Goal: Task Accomplishment & Management: Manage account settings

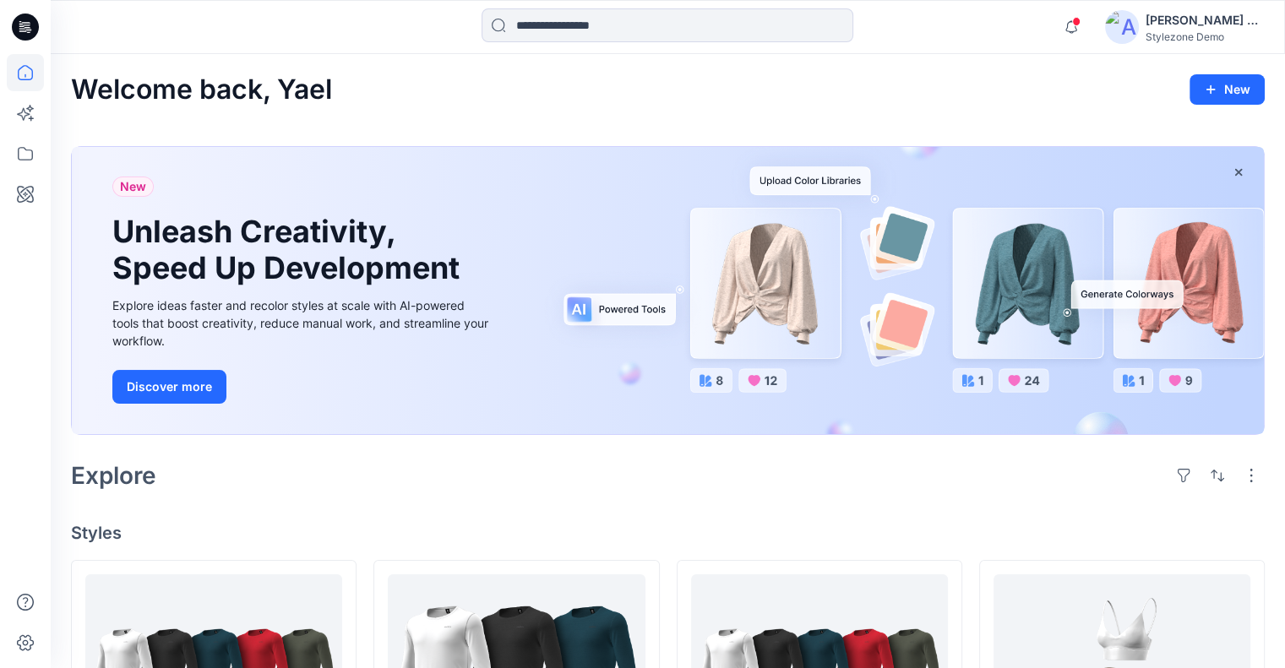
drag, startPoint x: 1160, startPoint y: 21, endPoint x: 1167, endPoint y: 40, distance: 20.1
click at [1161, 21] on div "[PERSON_NAME] Ashkenazi" at bounding box center [1204, 20] width 118 height 20
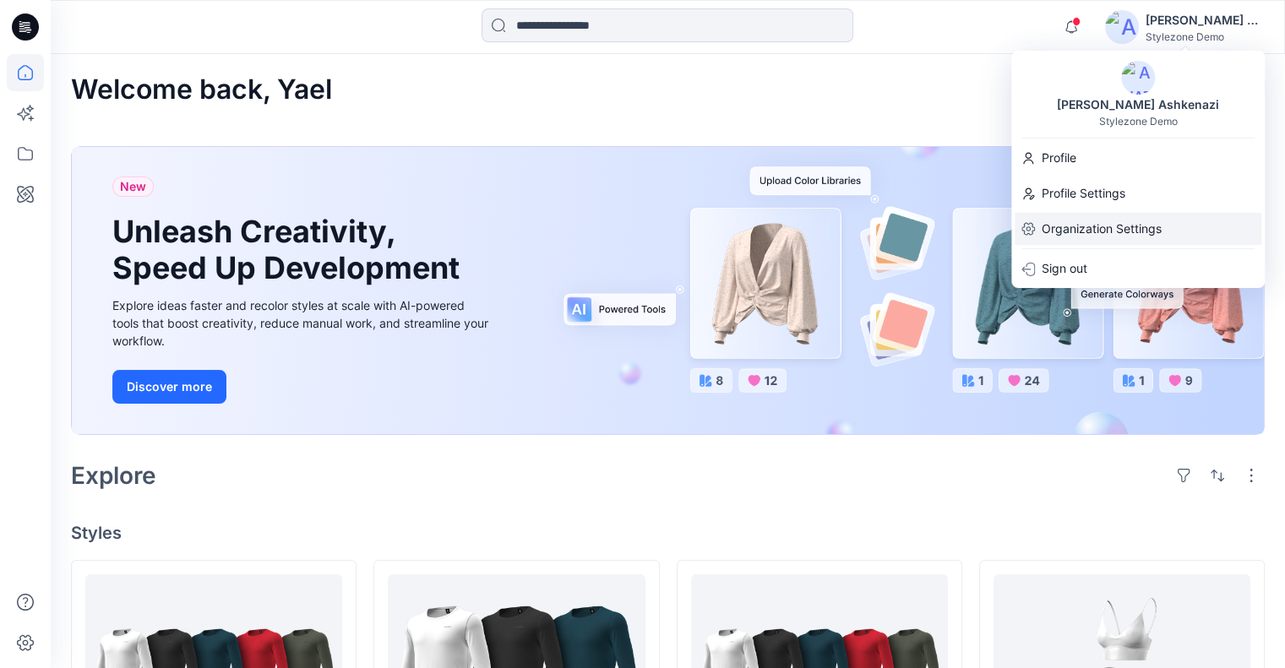
click at [1167, 216] on div "Organization Settings" at bounding box center [1137, 229] width 247 height 32
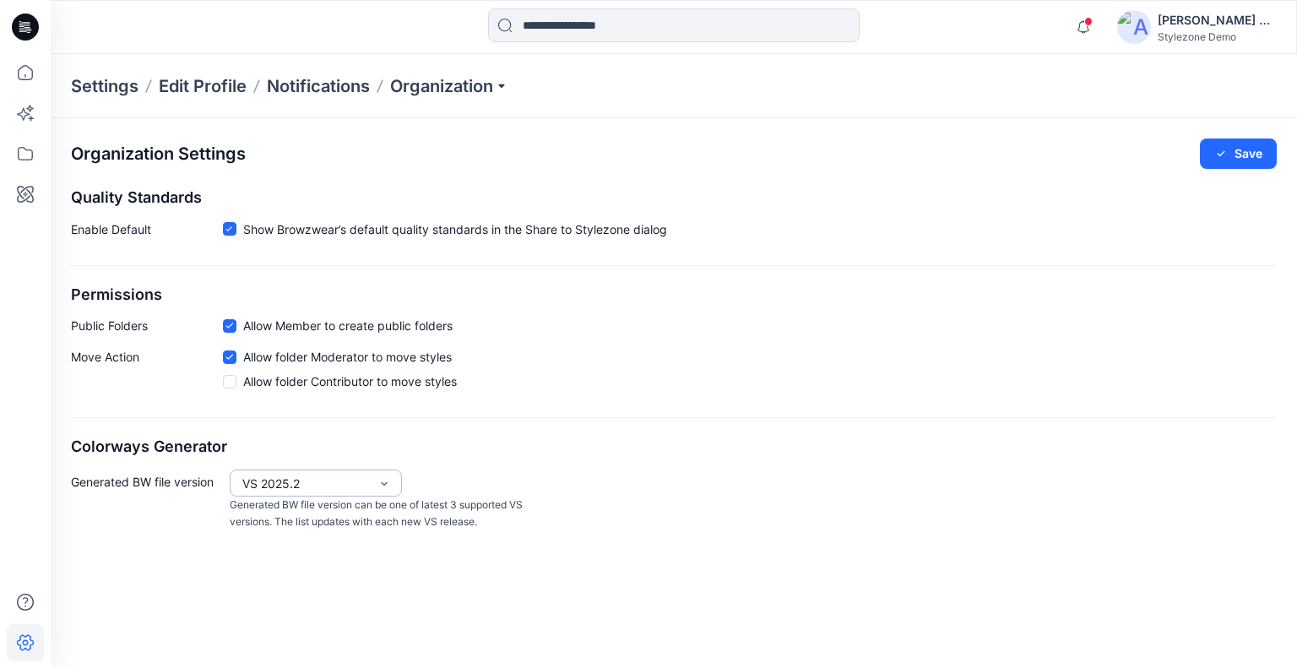
click at [275, 480] on div "VS 2025.2" at bounding box center [305, 484] width 127 height 18
click at [305, 541] on div "VS 2025.1" at bounding box center [316, 548] width 166 height 30
click at [307, 477] on div "VS 2025.1" at bounding box center [305, 484] width 127 height 18
click at [305, 517] on div "VS 2025.2" at bounding box center [316, 518] width 166 height 30
drag, startPoint x: 1241, startPoint y: 151, endPoint x: 1231, endPoint y: 151, distance: 10.1
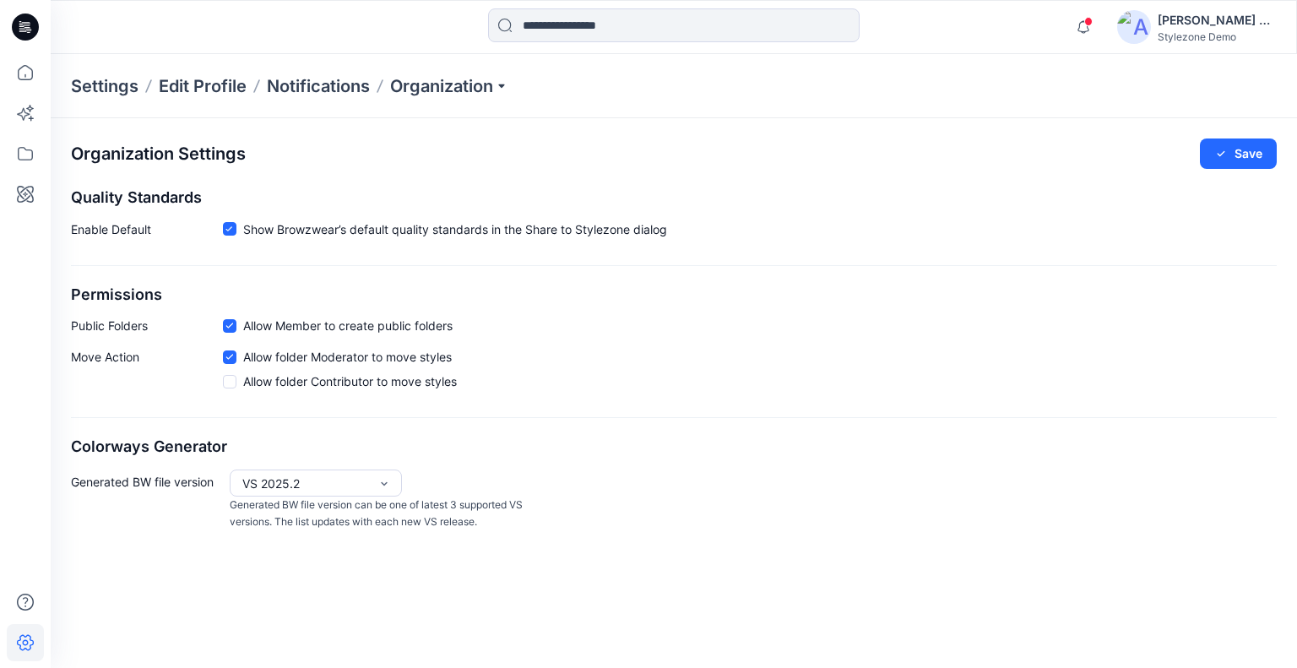
click at [1241, 150] on button "Save" at bounding box center [1238, 154] width 77 height 30
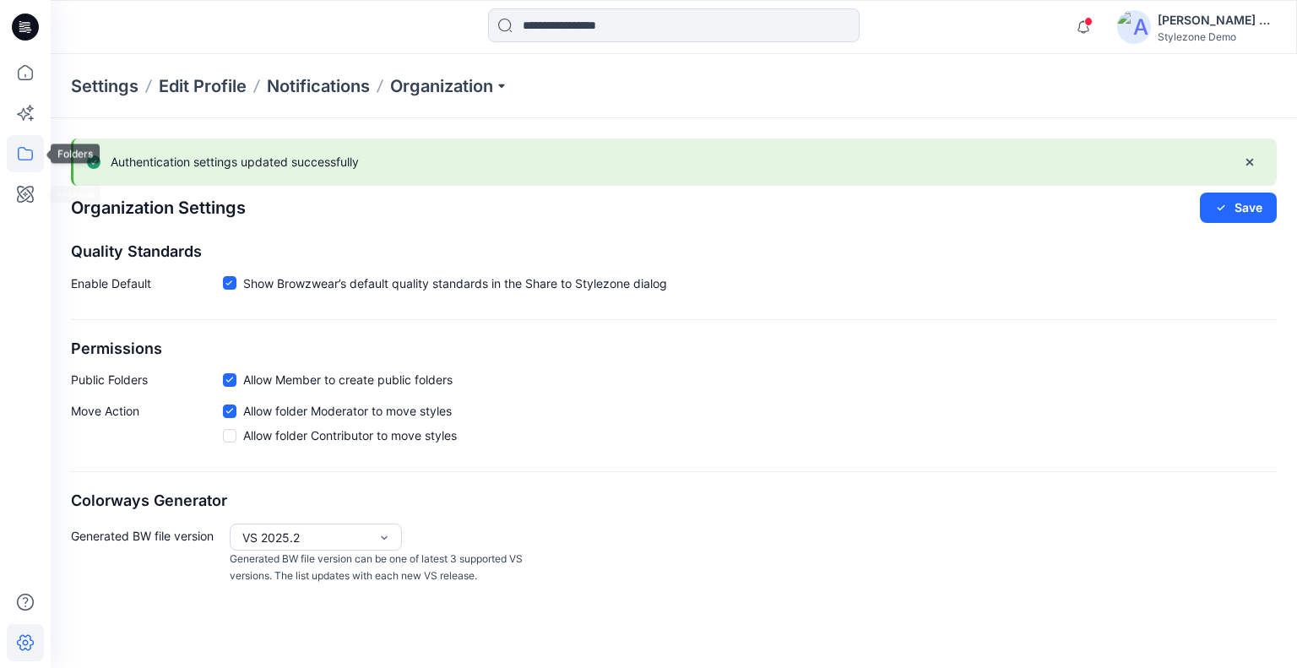
click at [24, 159] on icon at bounding box center [25, 154] width 15 height 14
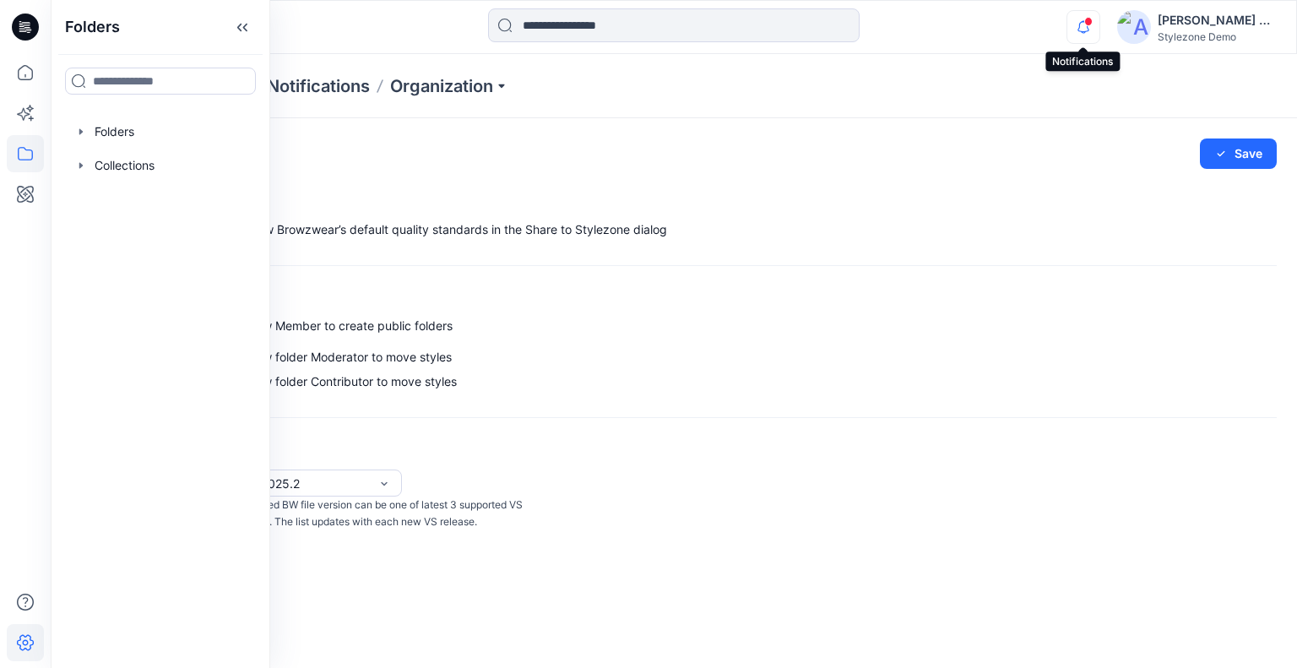
click at [1076, 23] on icon "button" at bounding box center [1084, 27] width 32 height 34
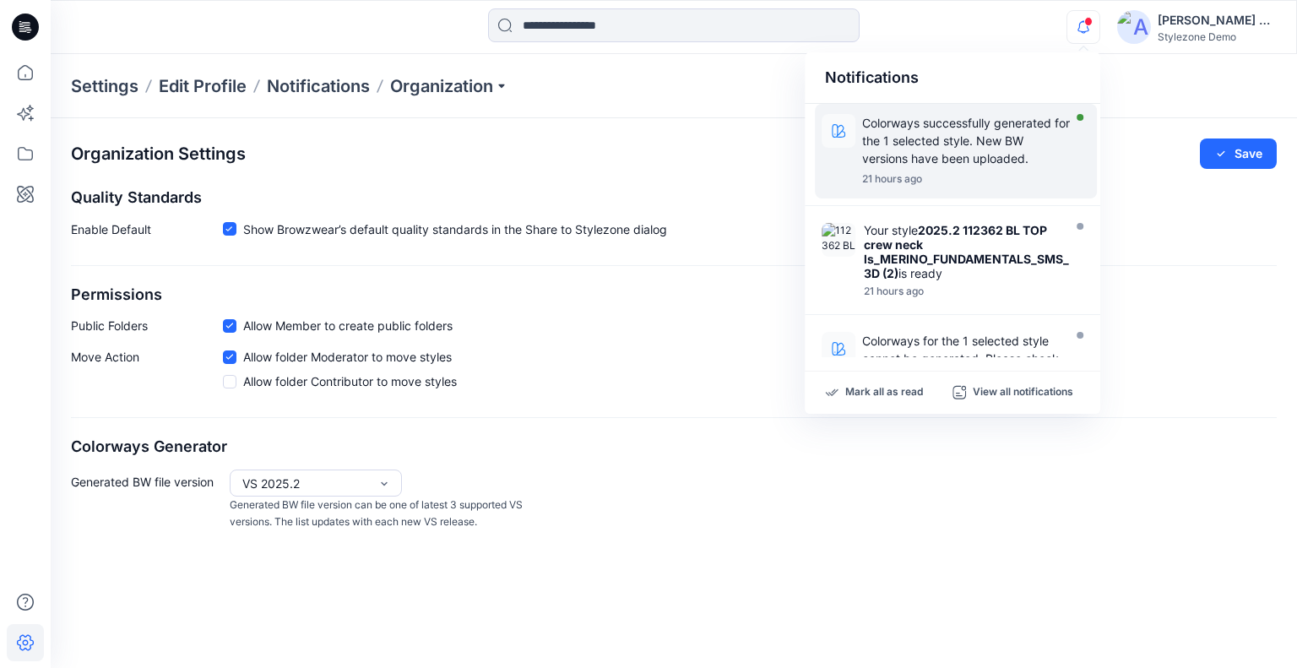
click at [978, 159] on p "Colorways successfully generated for the 1 selected style. New BW versions have…" at bounding box center [966, 140] width 209 height 53
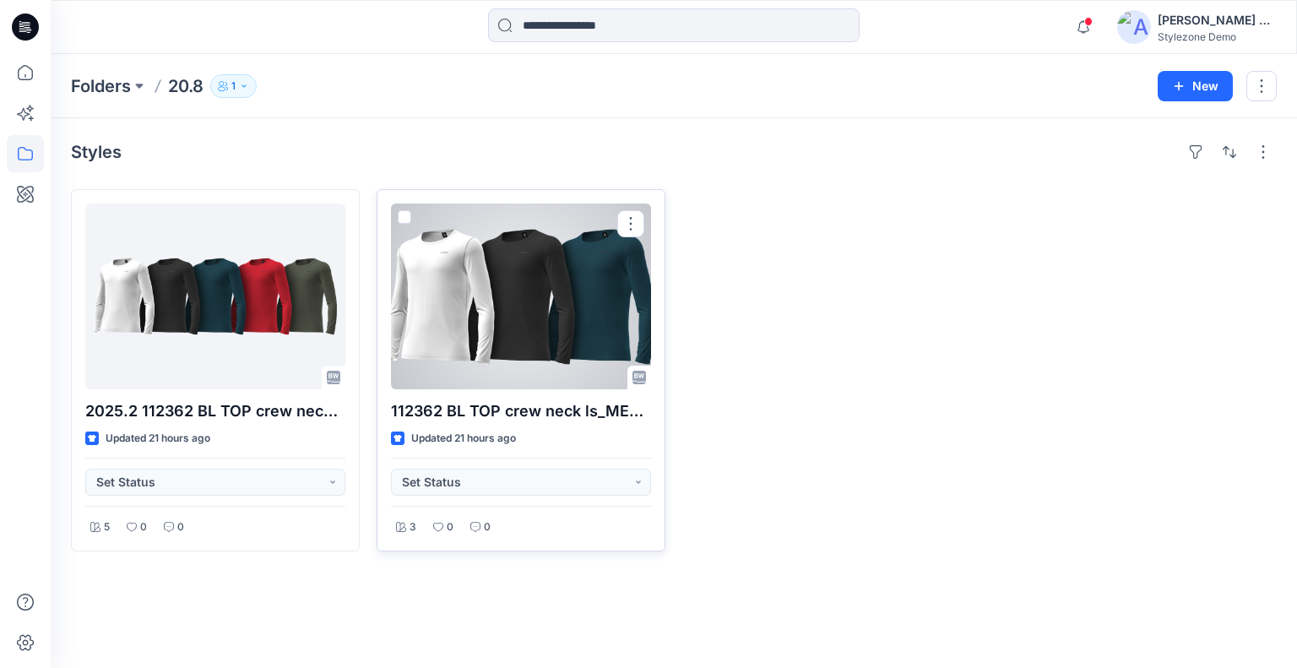
click at [405, 219] on span at bounding box center [405, 217] width 14 height 14
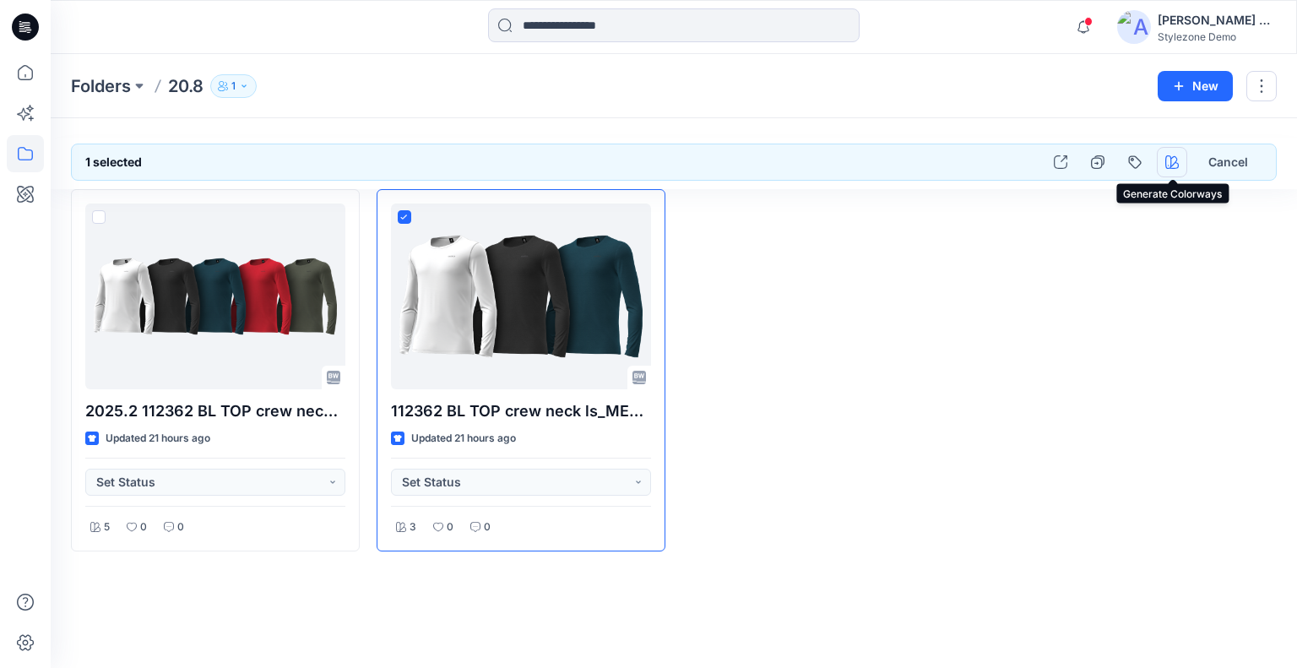
click at [1172, 173] on button "button" at bounding box center [1172, 162] width 30 height 30
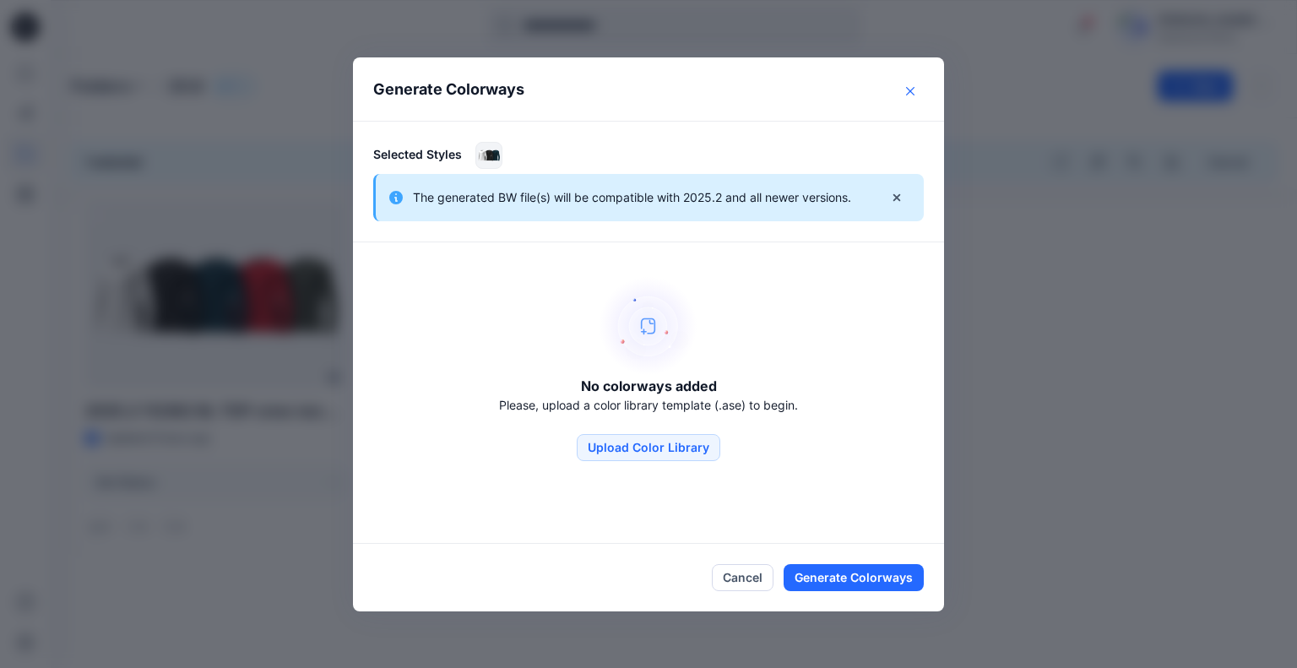
click at [902, 87] on button "Close" at bounding box center [910, 91] width 27 height 27
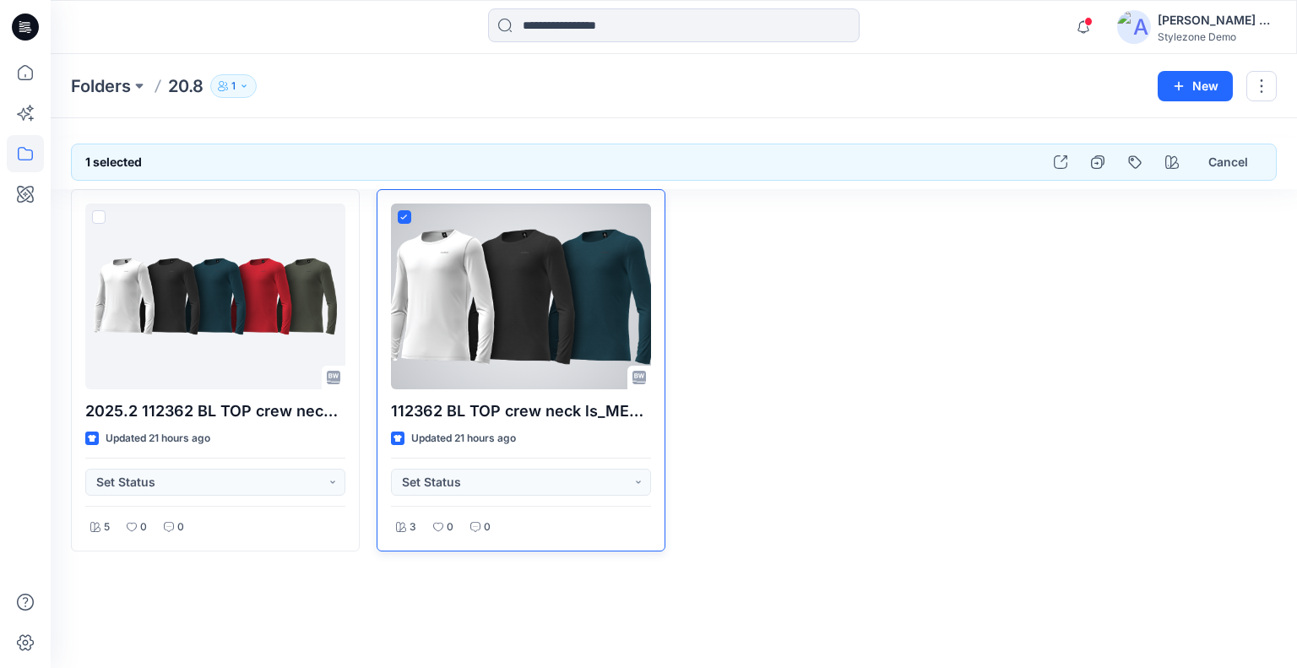
click at [408, 215] on icon at bounding box center [404, 218] width 8 height 6
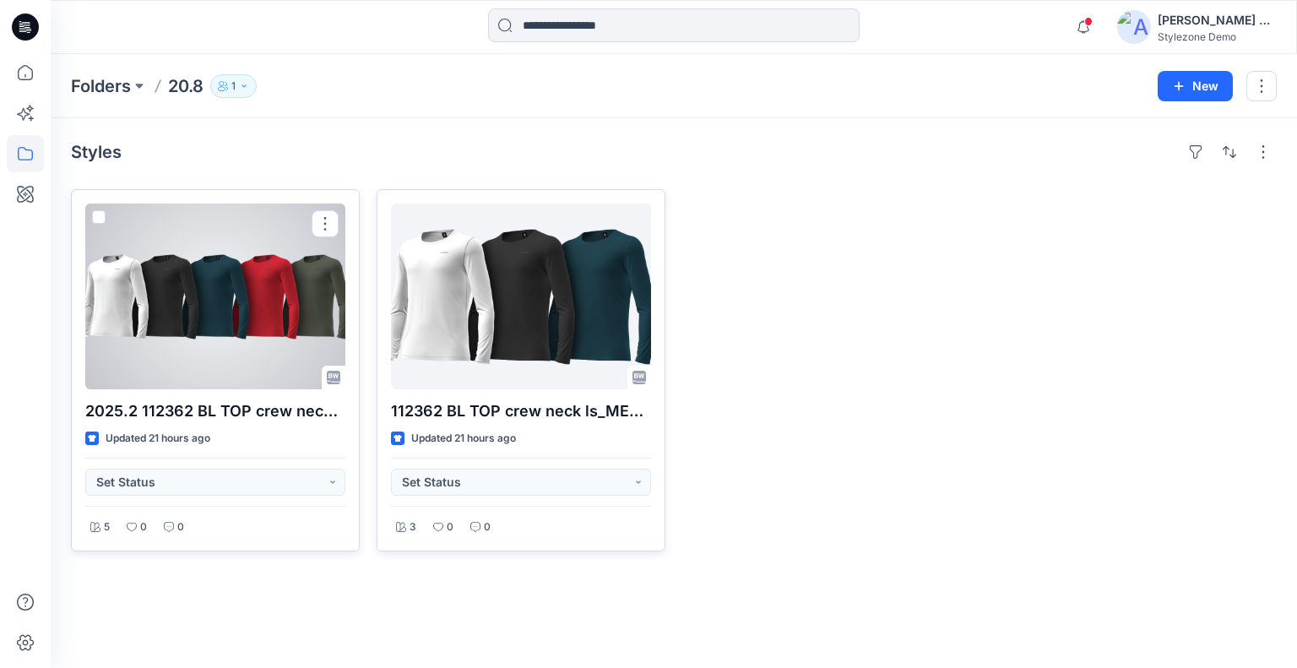
click at [98, 215] on span at bounding box center [99, 217] width 14 height 14
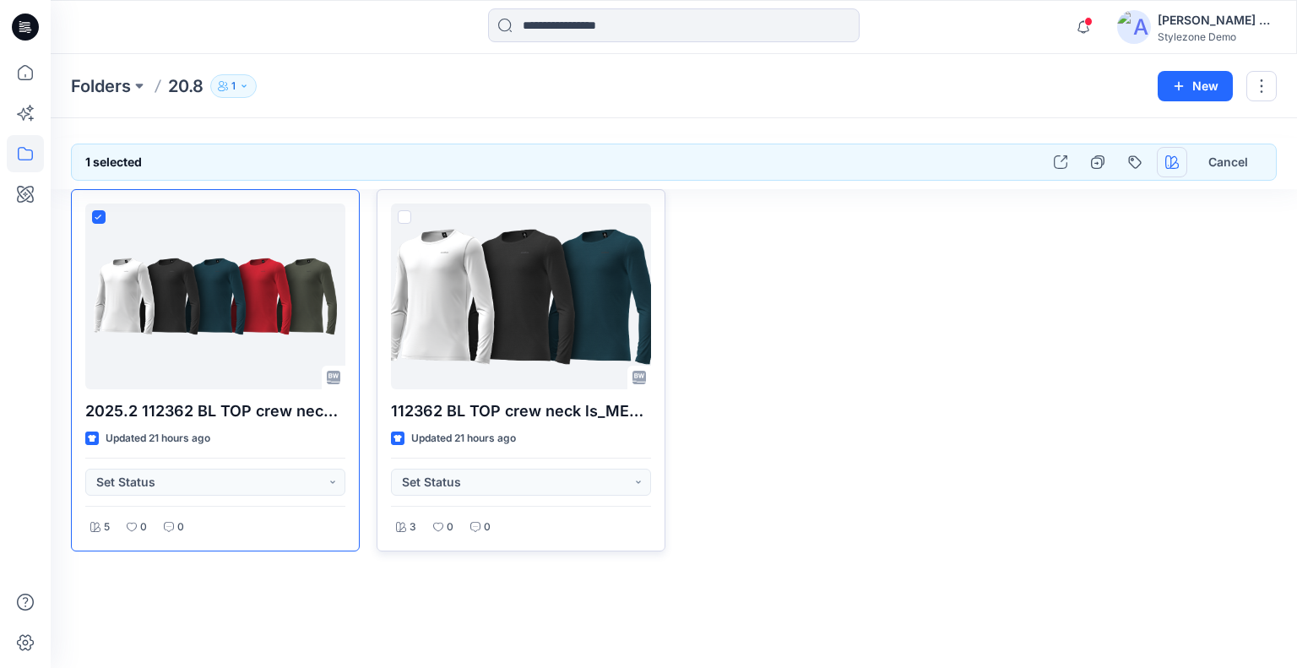
click at [1161, 162] on button "button" at bounding box center [1172, 162] width 30 height 30
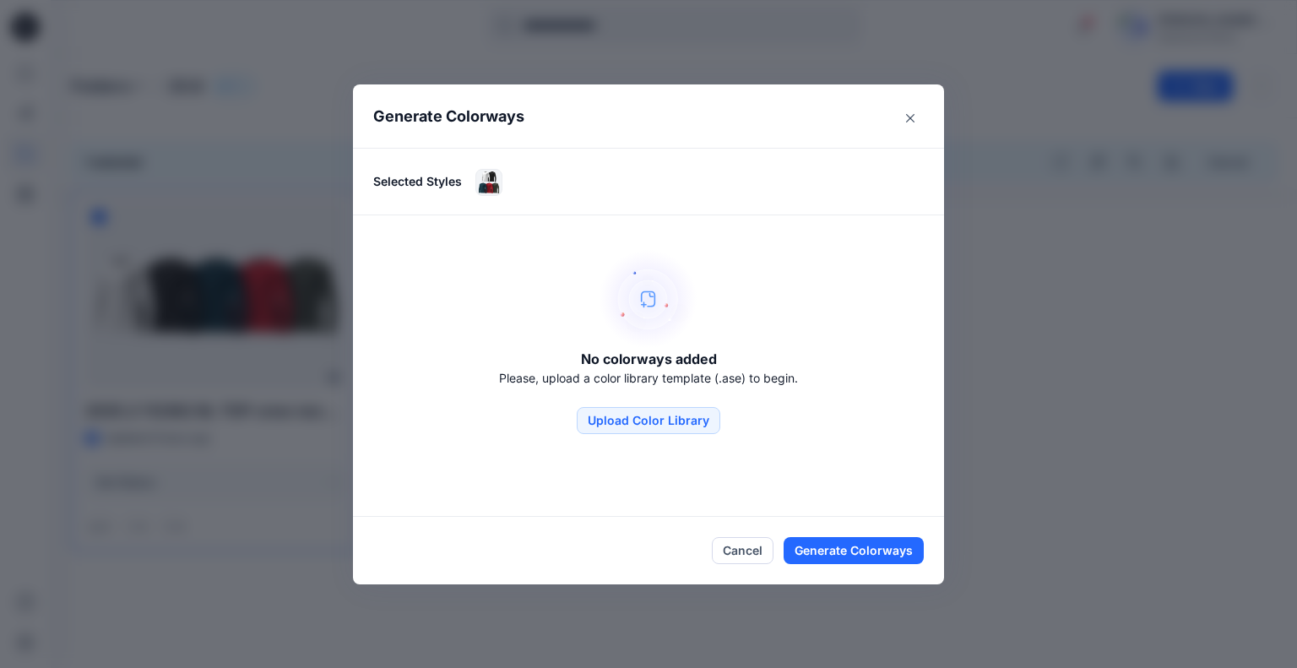
drag, startPoint x: 750, startPoint y: 546, endPoint x: 475, endPoint y: 391, distance: 316.2
click at [751, 546] on button "Cancel" at bounding box center [743, 550] width 62 height 27
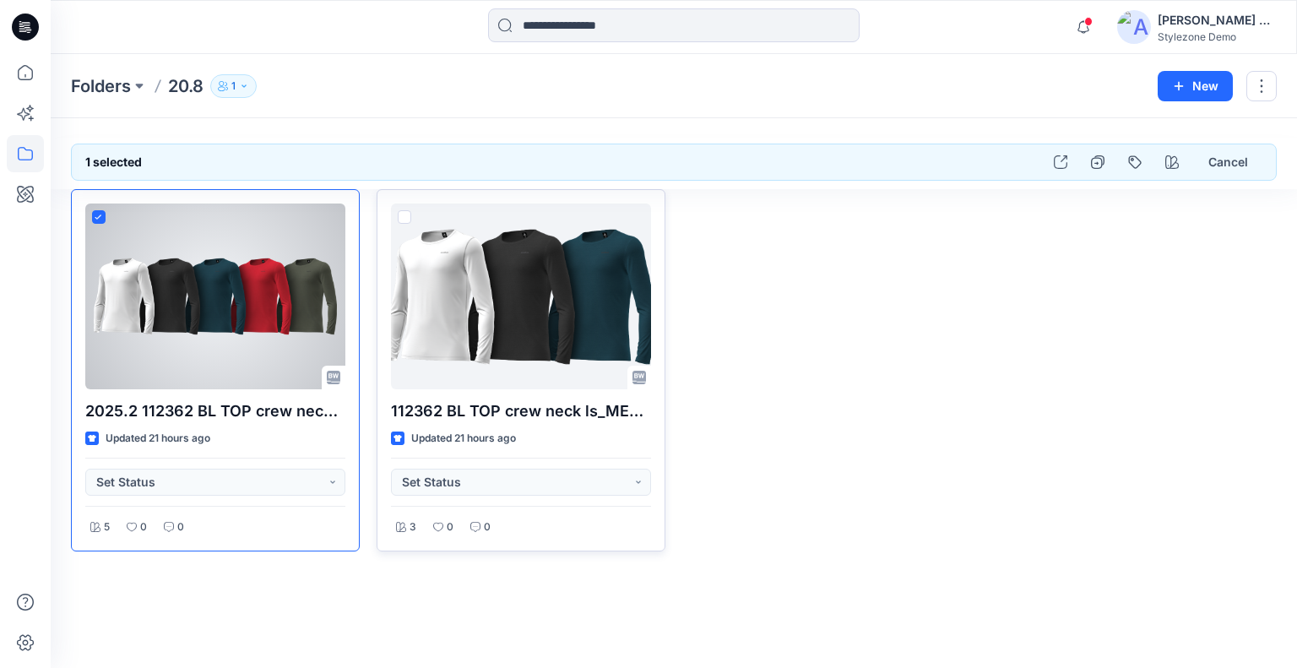
drag, startPoint x: 96, startPoint y: 215, endPoint x: 445, endPoint y: 226, distance: 349.0
click at [97, 215] on icon at bounding box center [99, 218] width 8 height 6
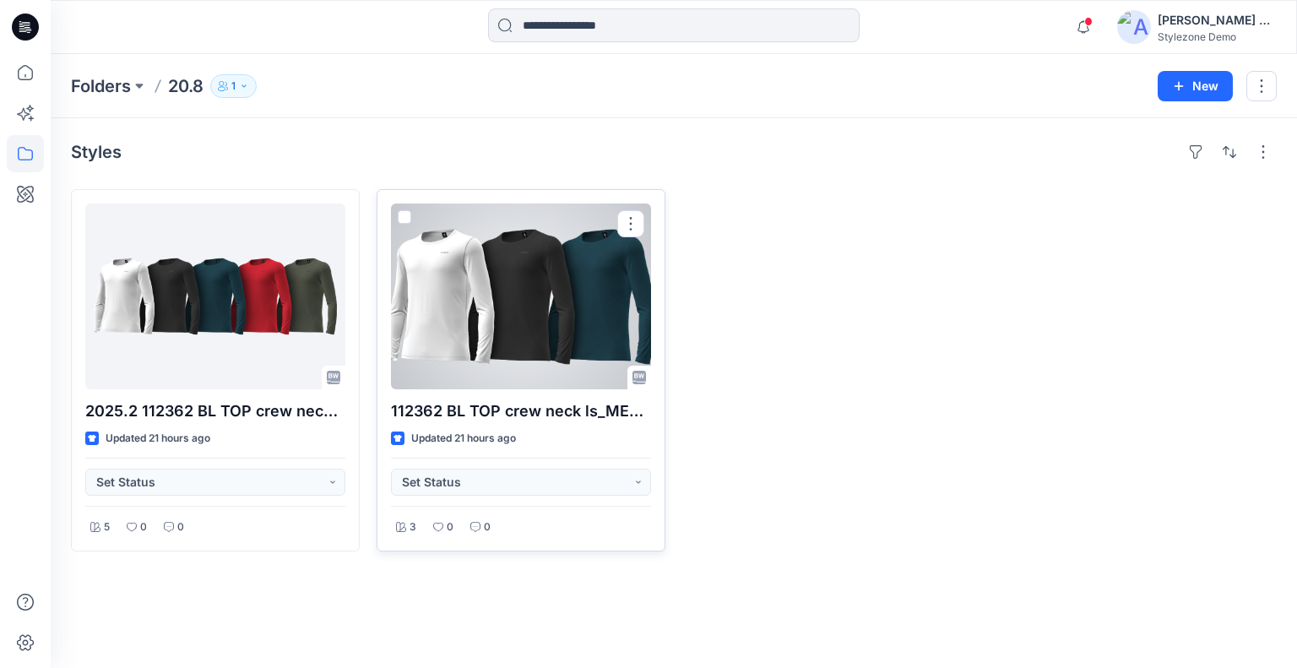
click at [409, 212] on span at bounding box center [405, 217] width 14 height 14
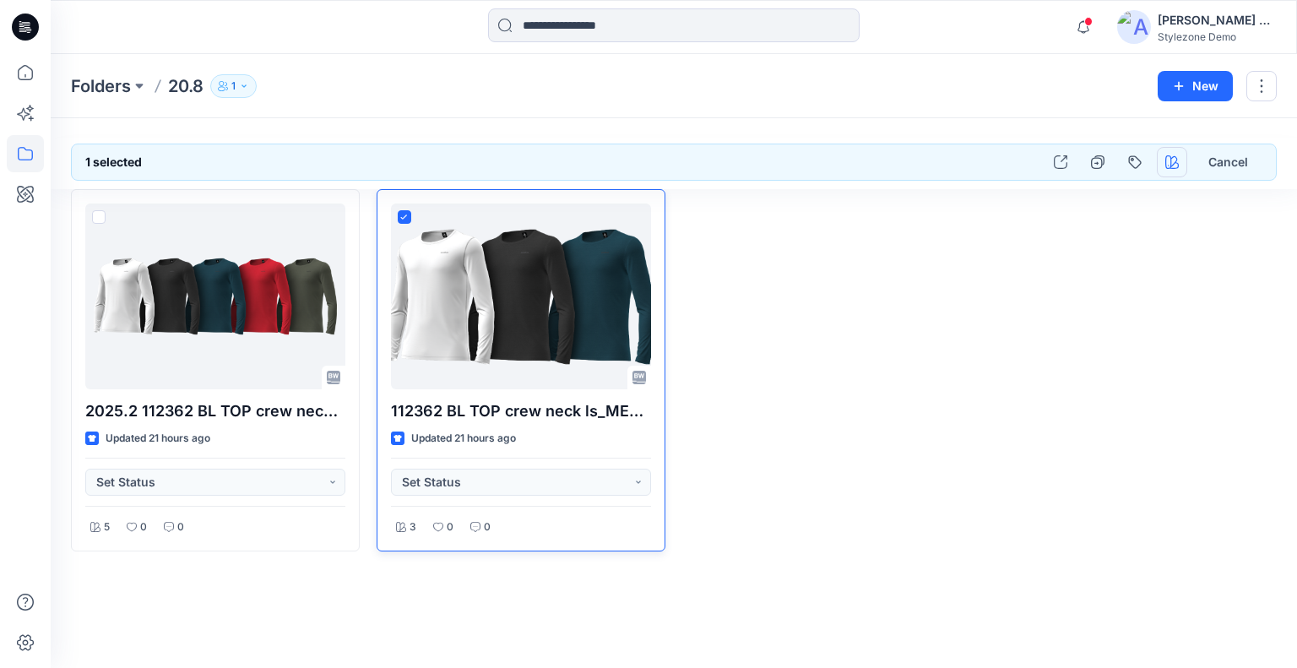
click at [1166, 158] on icon "button" at bounding box center [1173, 162] width 14 height 14
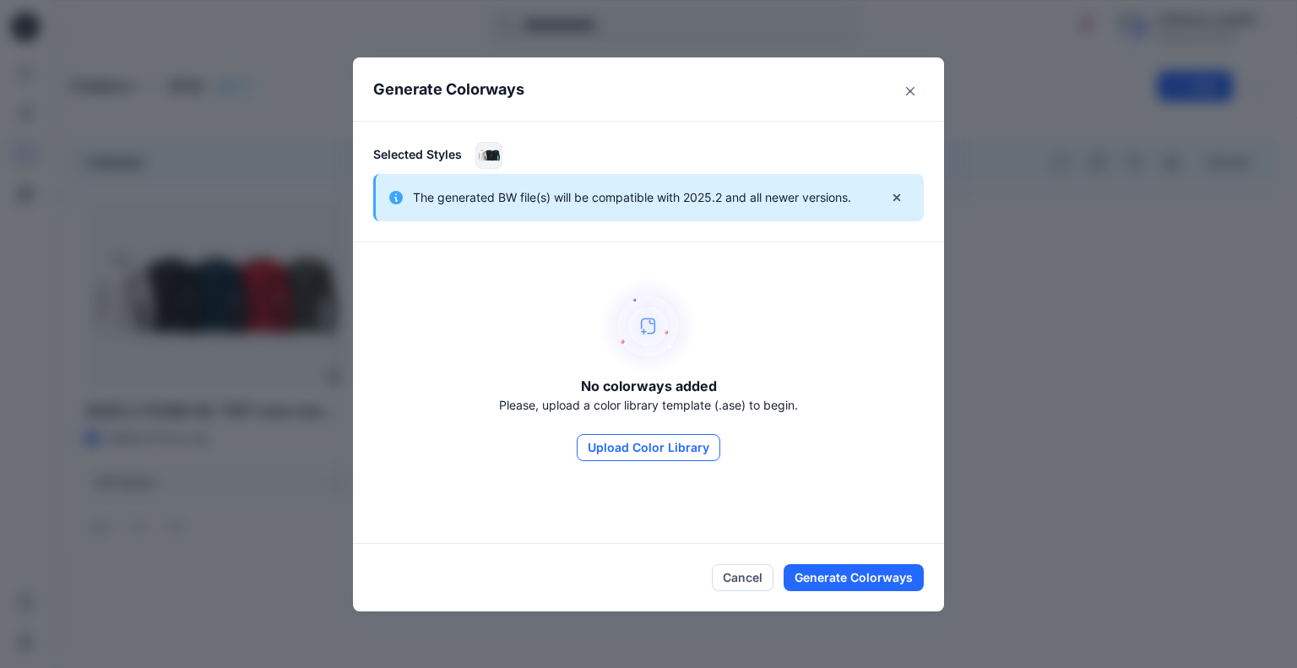
click at [620, 450] on button "Upload Color Library" at bounding box center [649, 447] width 144 height 27
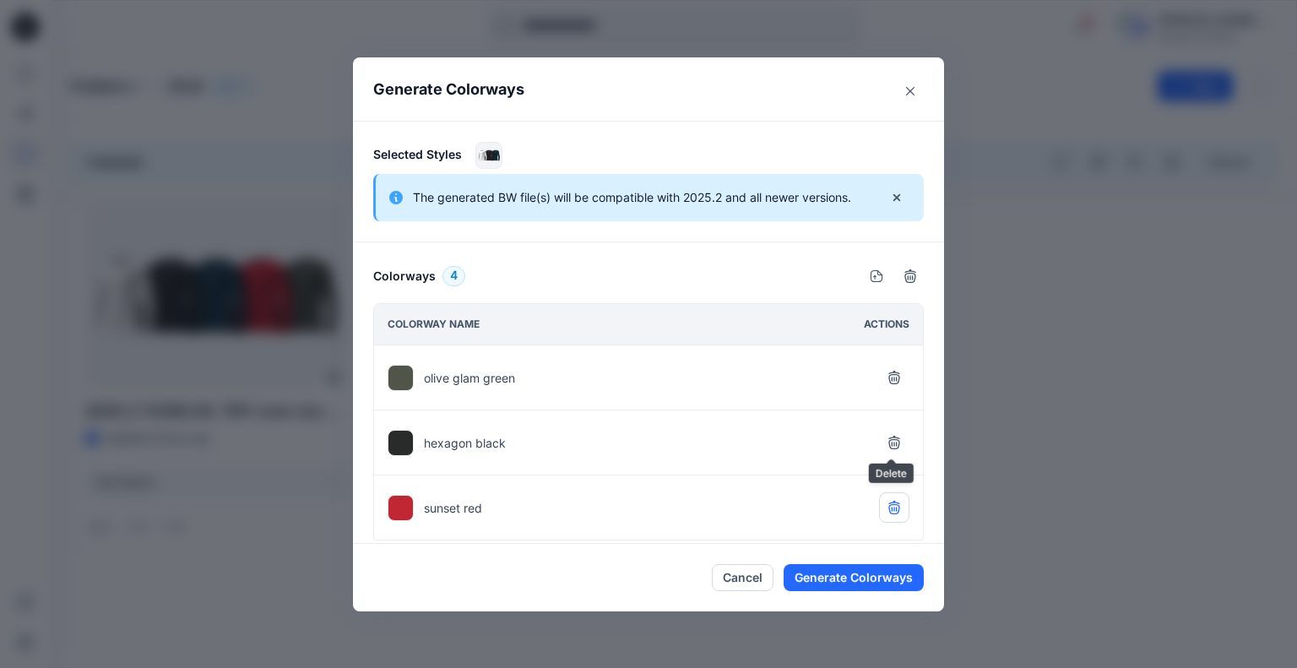
click at [893, 432] on button "button" at bounding box center [894, 442] width 30 height 30
click at [885, 490] on div "runner mint" at bounding box center [648, 507] width 549 height 65
click at [894, 497] on button "button" at bounding box center [894, 507] width 30 height 30
click at [867, 577] on button "Generate Colorways" at bounding box center [854, 577] width 140 height 27
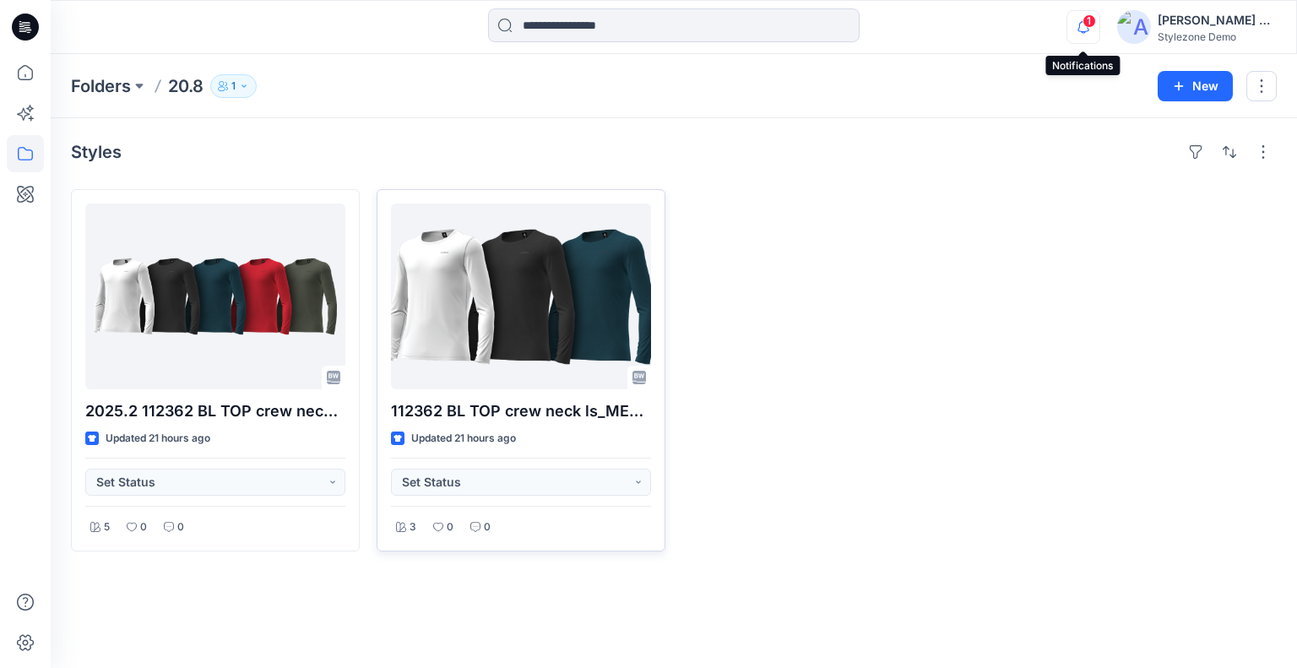
click at [1089, 32] on icon "button" at bounding box center [1084, 27] width 32 height 34
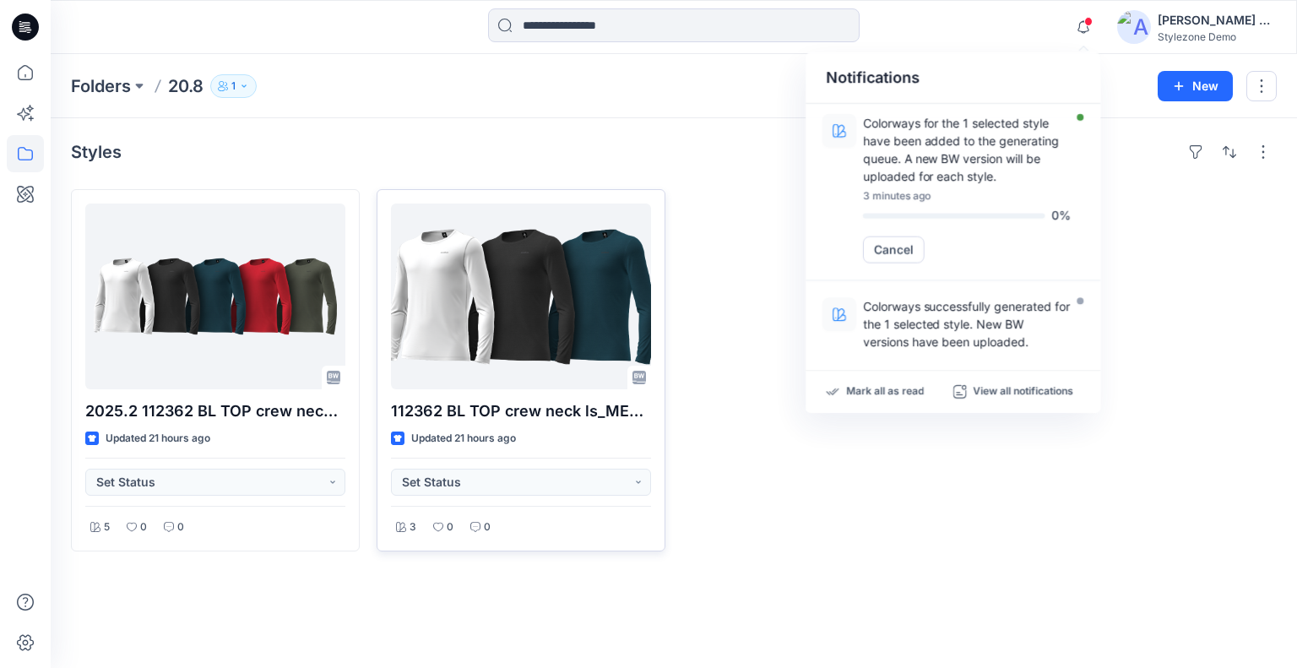
click at [760, 107] on div "Folders 20.8 1 New" at bounding box center [674, 86] width 1247 height 64
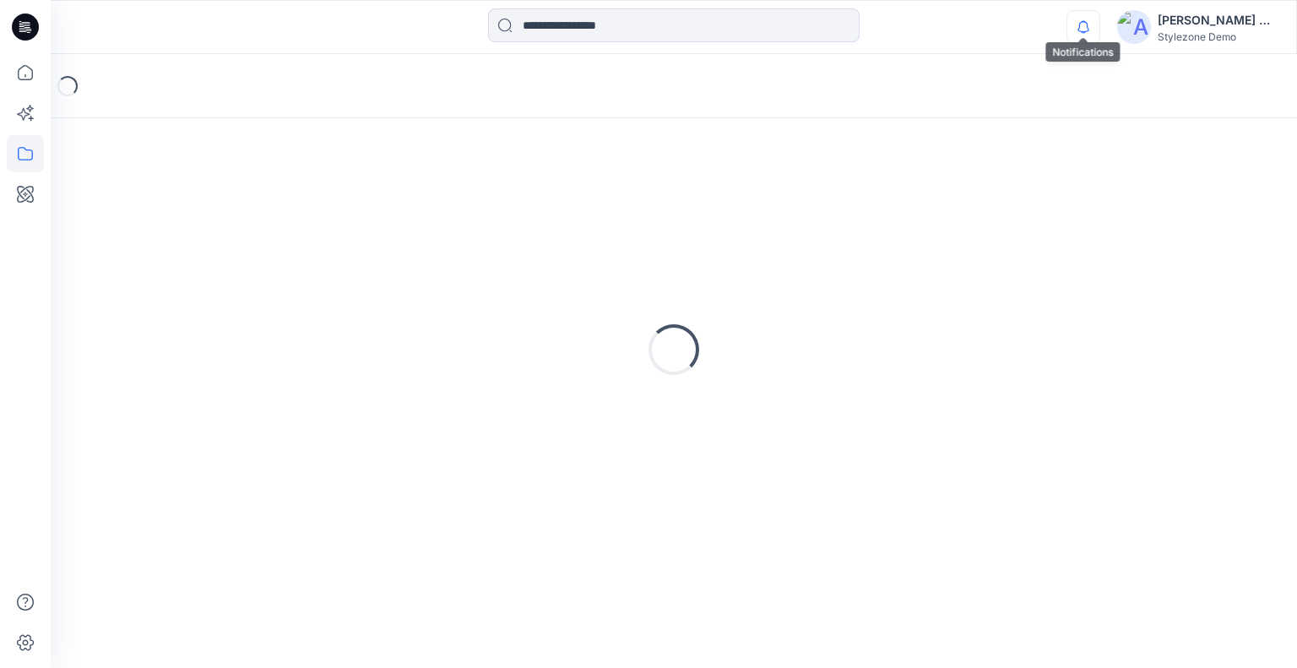
click at [1074, 25] on icon "button" at bounding box center [1084, 27] width 32 height 34
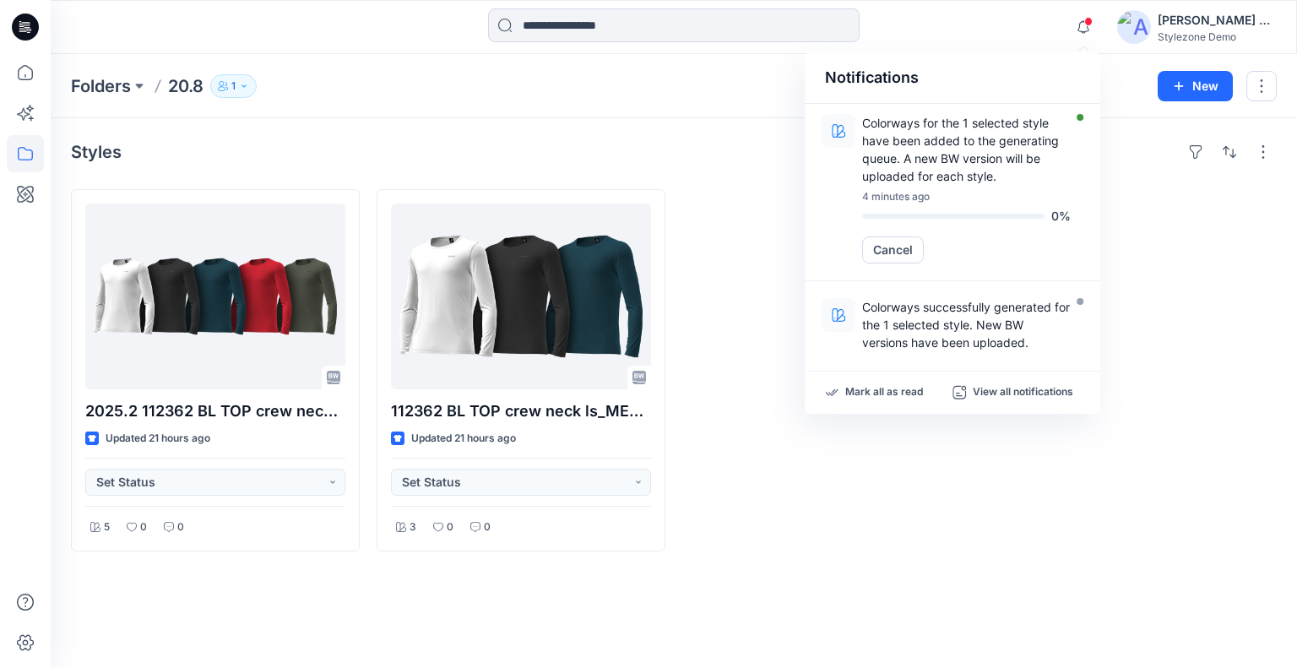
click at [713, 141] on div "Styles" at bounding box center [674, 152] width 1206 height 27
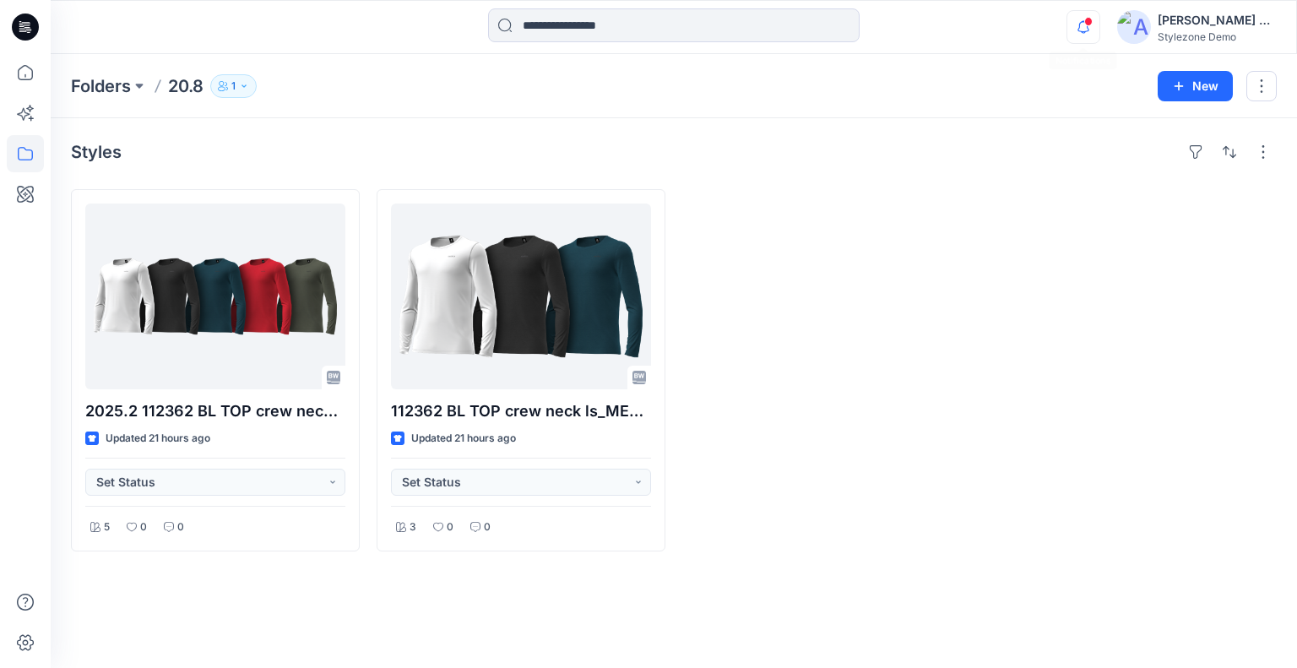
click at [1069, 41] on icon "button" at bounding box center [1084, 27] width 32 height 34
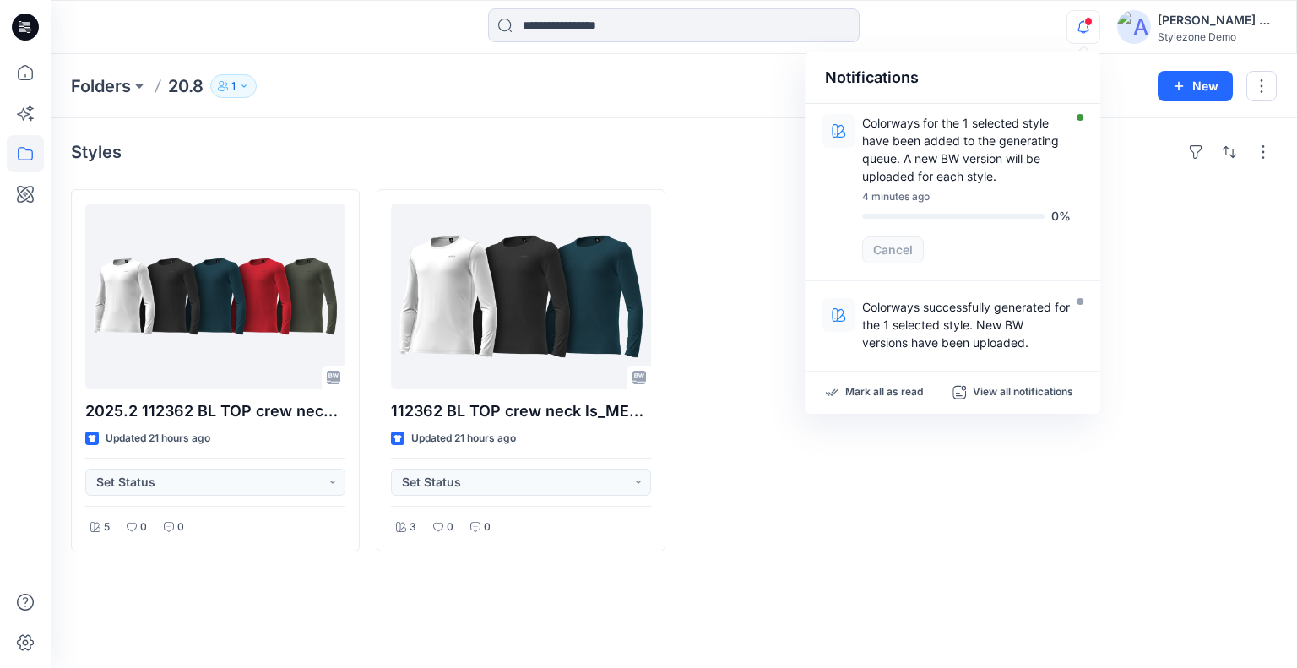
click at [1193, 26] on div "[PERSON_NAME] Ashkenazi" at bounding box center [1217, 20] width 118 height 20
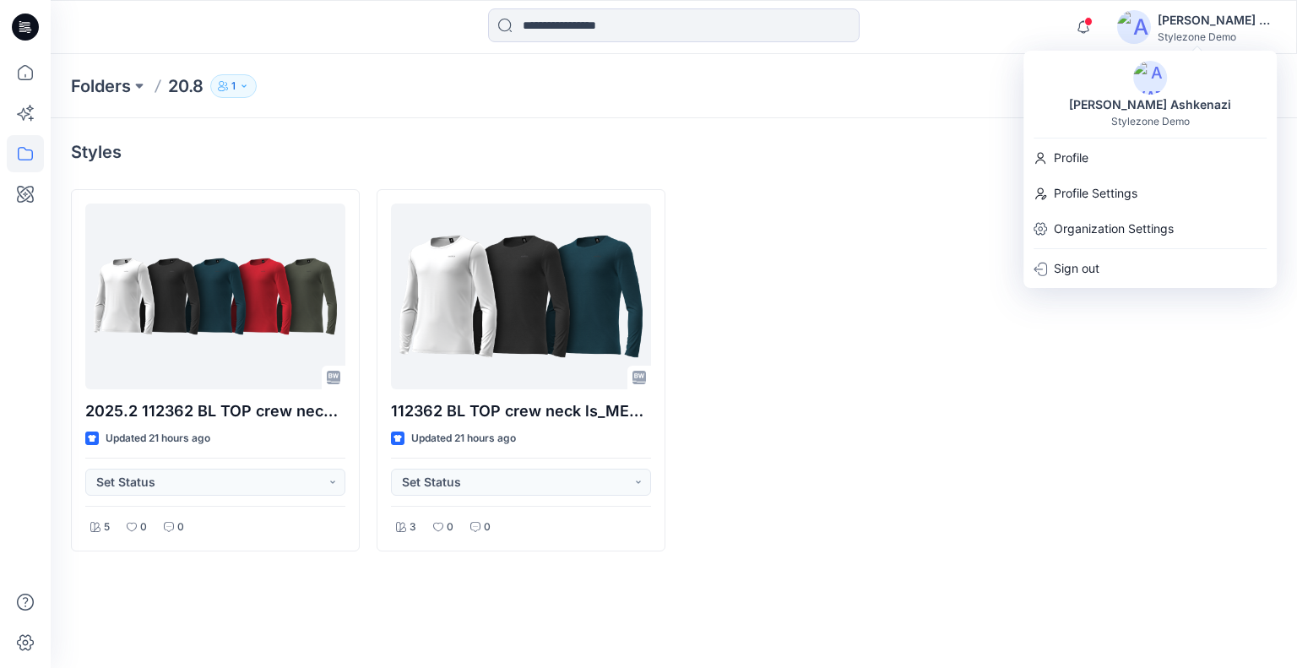
drag, startPoint x: 1079, startPoint y: 222, endPoint x: 1045, endPoint y: 235, distance: 36.1
click at [1079, 222] on p "Organization Settings" at bounding box center [1114, 229] width 120 height 32
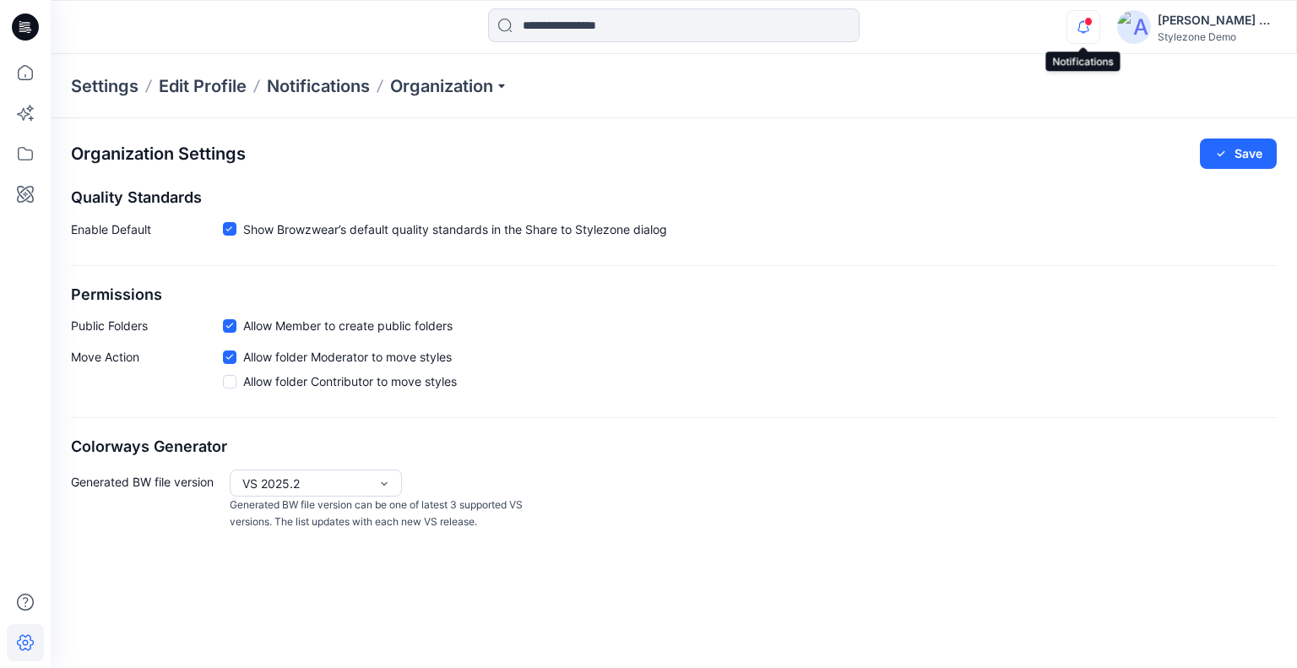
click at [1090, 26] on icon "button" at bounding box center [1084, 27] width 32 height 34
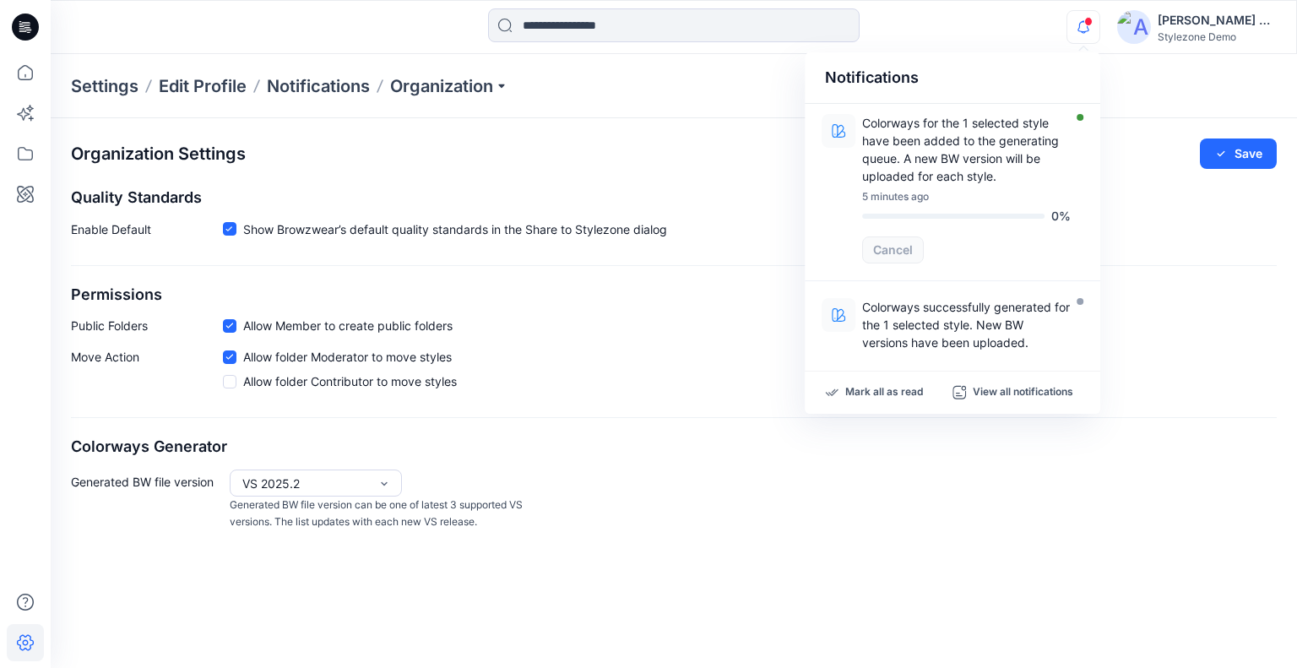
click at [726, 141] on div "Organization Settings Save" at bounding box center [674, 154] width 1206 height 30
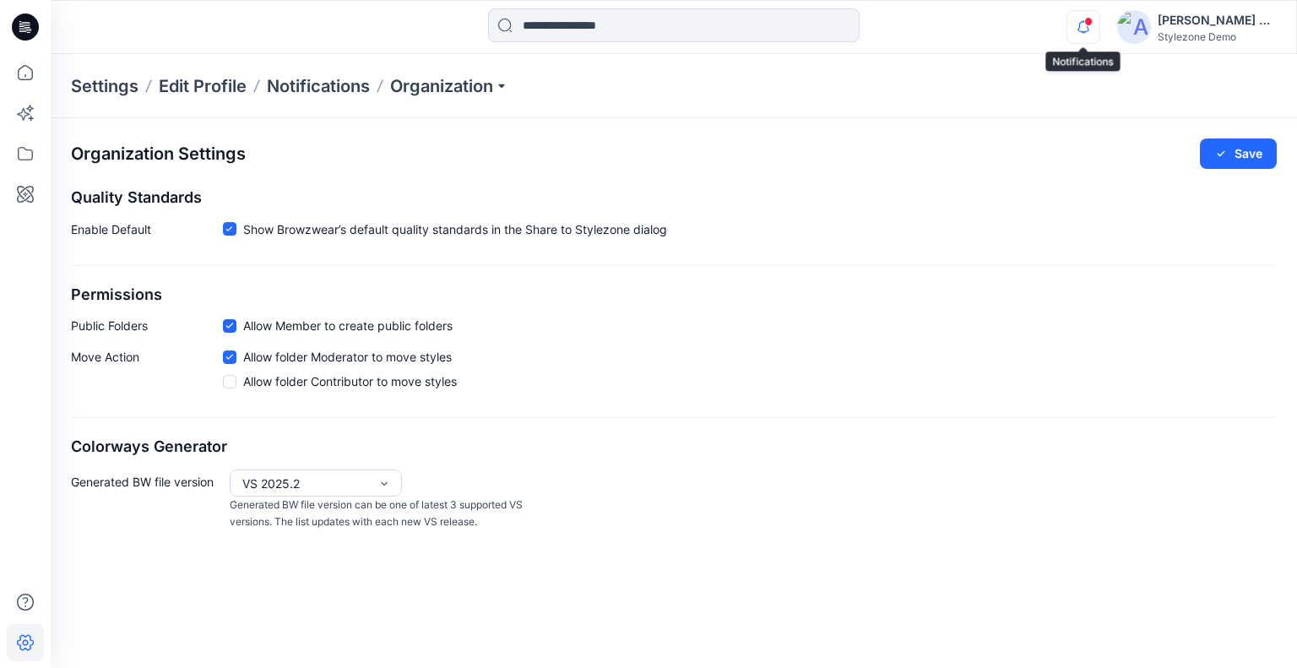
click at [1091, 36] on icon "button" at bounding box center [1084, 27] width 32 height 34
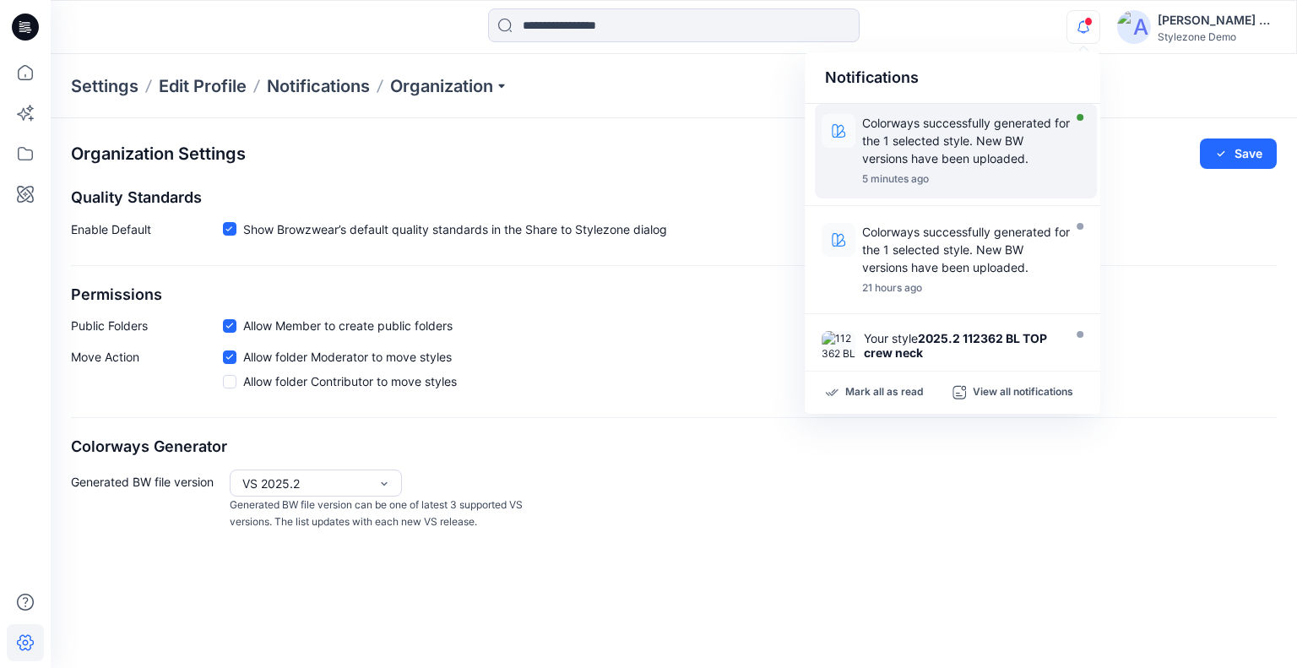
click at [956, 165] on p "Colorways successfully generated for the 1 selected style. New BW versions have…" at bounding box center [966, 140] width 209 height 53
